Goal: Find contact information: Obtain details needed to contact an individual or organization

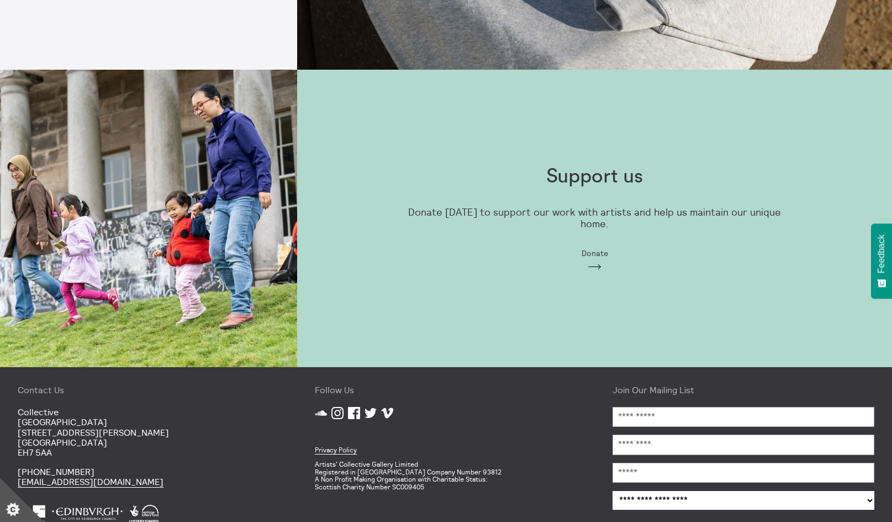
scroll to position [936, 0]
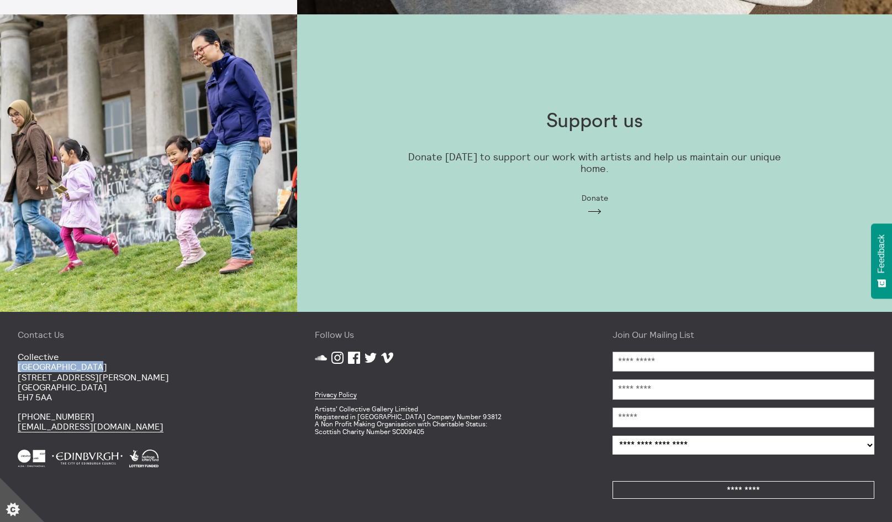
drag, startPoint x: 94, startPoint y: 364, endPoint x: 14, endPoint y: 366, distance: 80.7
click at [14, 366] on div "Contact Us [GEOGRAPHIC_DATA] [STREET_ADDRESS][PERSON_NAME] [PHONE_NUMBER] [EMAI…" at bounding box center [148, 417] width 297 height 210
copy p "[GEOGRAPHIC_DATA]"
click at [197, 381] on p "[GEOGRAPHIC_DATA] [STREET_ADDRESS][PERSON_NAME]" at bounding box center [149, 376] width 262 height 51
drag, startPoint x: 90, startPoint y: 363, endPoint x: 12, endPoint y: 367, distance: 78.0
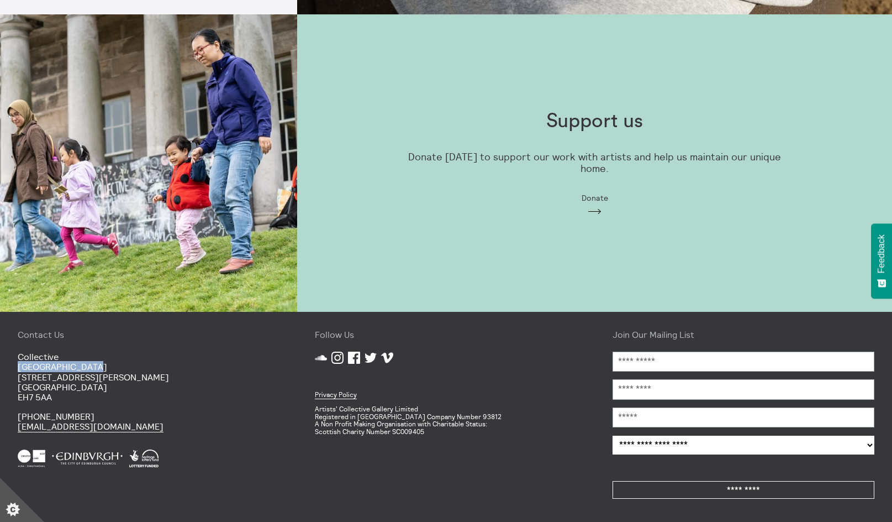
click at [12, 367] on div "Contact Us [GEOGRAPHIC_DATA] [STREET_ADDRESS][PERSON_NAME] [PHONE_NUMBER] [EMAI…" at bounding box center [148, 417] width 297 height 210
copy p "[GEOGRAPHIC_DATA]"
click at [153, 380] on p "[GEOGRAPHIC_DATA] [STREET_ADDRESS][PERSON_NAME]" at bounding box center [149, 376] width 262 height 51
drag, startPoint x: 74, startPoint y: 380, endPoint x: 18, endPoint y: 376, distance: 55.9
click at [17, 376] on div "Contact Us [GEOGRAPHIC_DATA] [STREET_ADDRESS][PERSON_NAME] [PHONE_NUMBER] [EMAI…" at bounding box center [148, 417] width 297 height 210
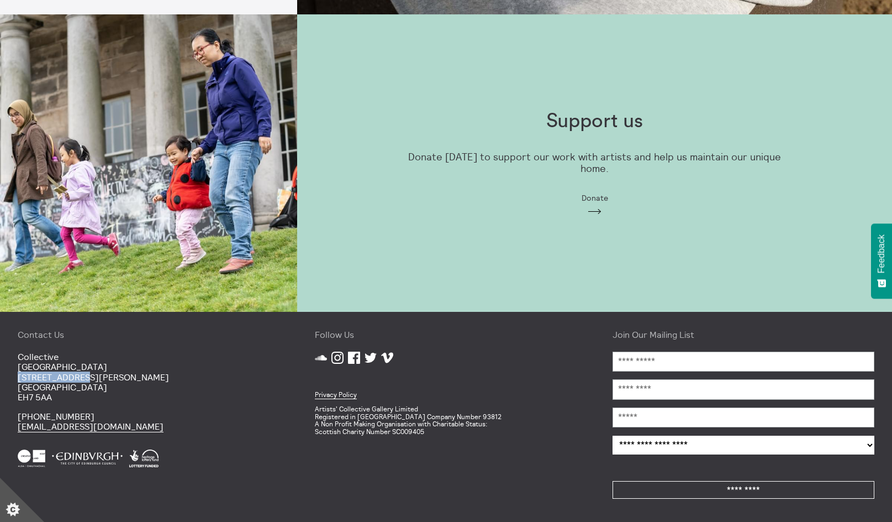
copy p "[STREET_ADDRESS][PERSON_NAME]"
click at [84, 387] on p "[GEOGRAPHIC_DATA] [STREET_ADDRESS][PERSON_NAME]" at bounding box center [149, 376] width 262 height 51
drag, startPoint x: 71, startPoint y: 388, endPoint x: 14, endPoint y: 390, distance: 56.4
click at [14, 390] on div "Contact Us [GEOGRAPHIC_DATA] [STREET_ADDRESS][PERSON_NAME] [PHONE_NUMBER] [EMAI…" at bounding box center [148, 417] width 297 height 210
copy p "[GEOGRAPHIC_DATA]"
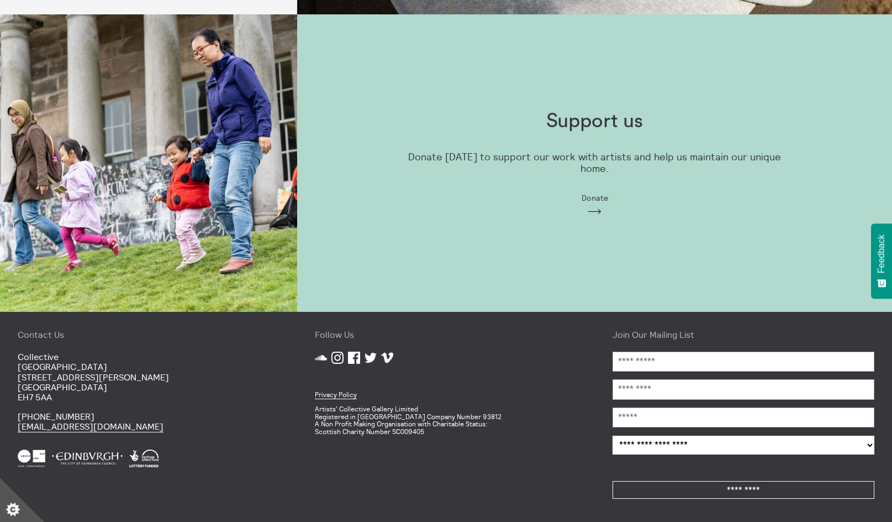
click at [152, 406] on div "Contact Us [GEOGRAPHIC_DATA] [STREET_ADDRESS][PERSON_NAME] [PHONE_NUMBER] [EMAI…" at bounding box center [148, 417] width 297 height 210
drag, startPoint x: 62, startPoint y: 400, endPoint x: 12, endPoint y: 398, distance: 49.7
click at [12, 398] on div "Contact Us [GEOGRAPHIC_DATA] [STREET_ADDRESS][PERSON_NAME] [PHONE_NUMBER] [EMAI…" at bounding box center [148, 417] width 297 height 210
copy p "EH7 5AA"
click at [821, 213] on div "Support us Donate [DATE] to support our work with artists and help us maintain …" at bounding box center [594, 162] width 595 height 297
